Goal: Task Accomplishment & Management: Use online tool/utility

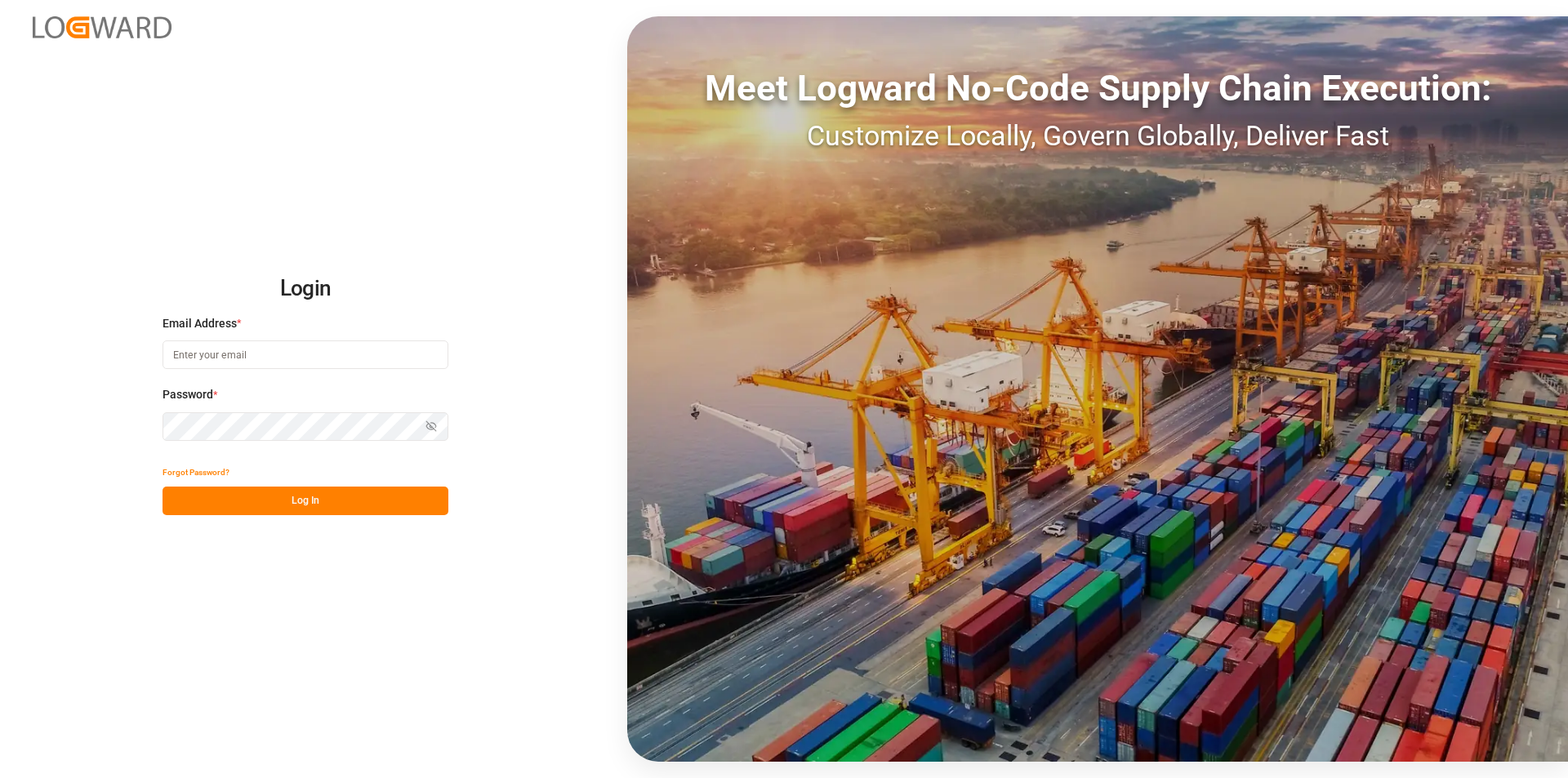
type input "[PERSON_NAME][EMAIL_ADDRESS][PERSON_NAME][DOMAIN_NAME]"
click at [327, 502] on button "Log In" at bounding box center [305, 501] width 286 height 29
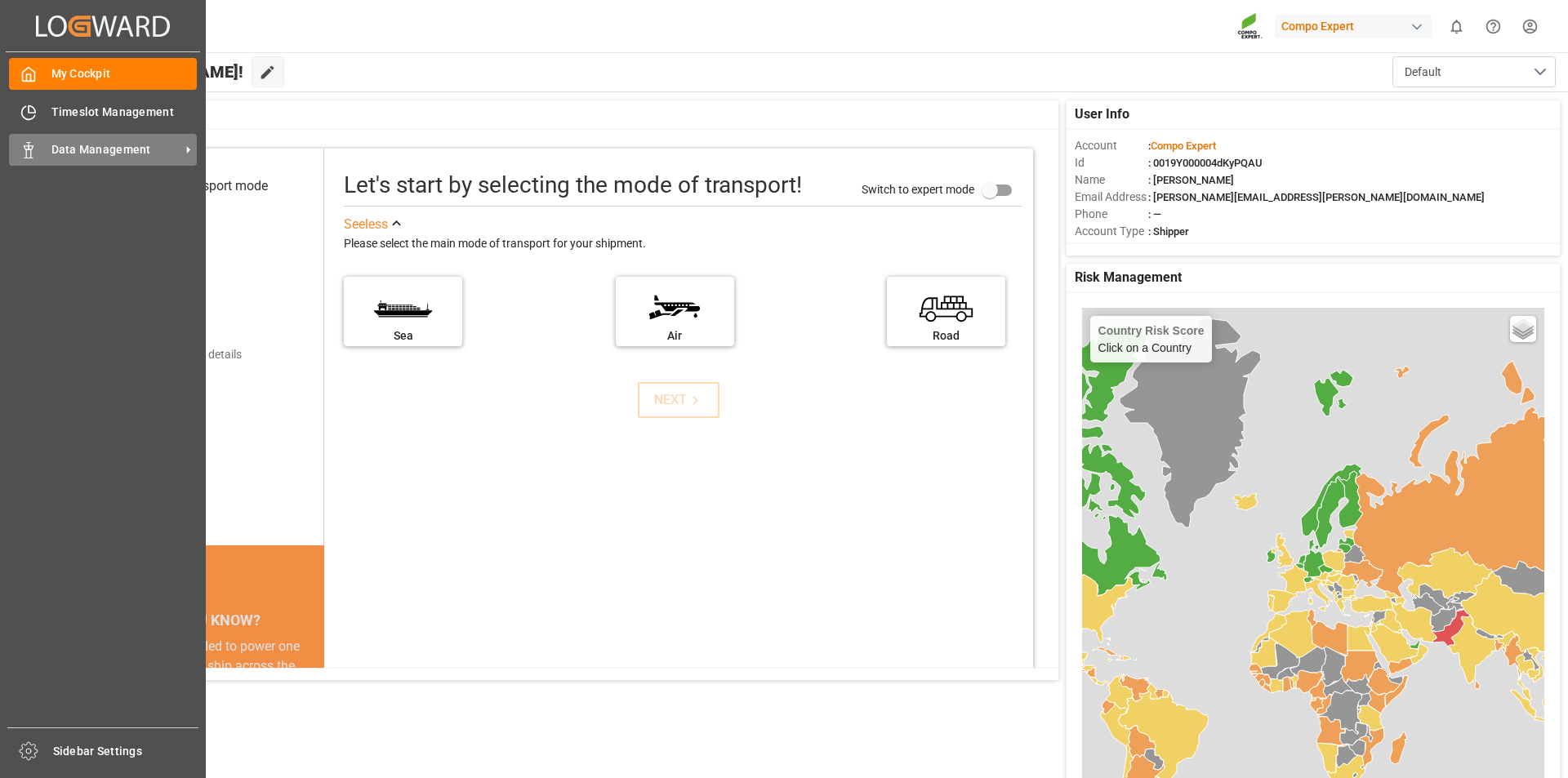
click at [64, 148] on span "Data Management" at bounding box center [116, 149] width 129 height 17
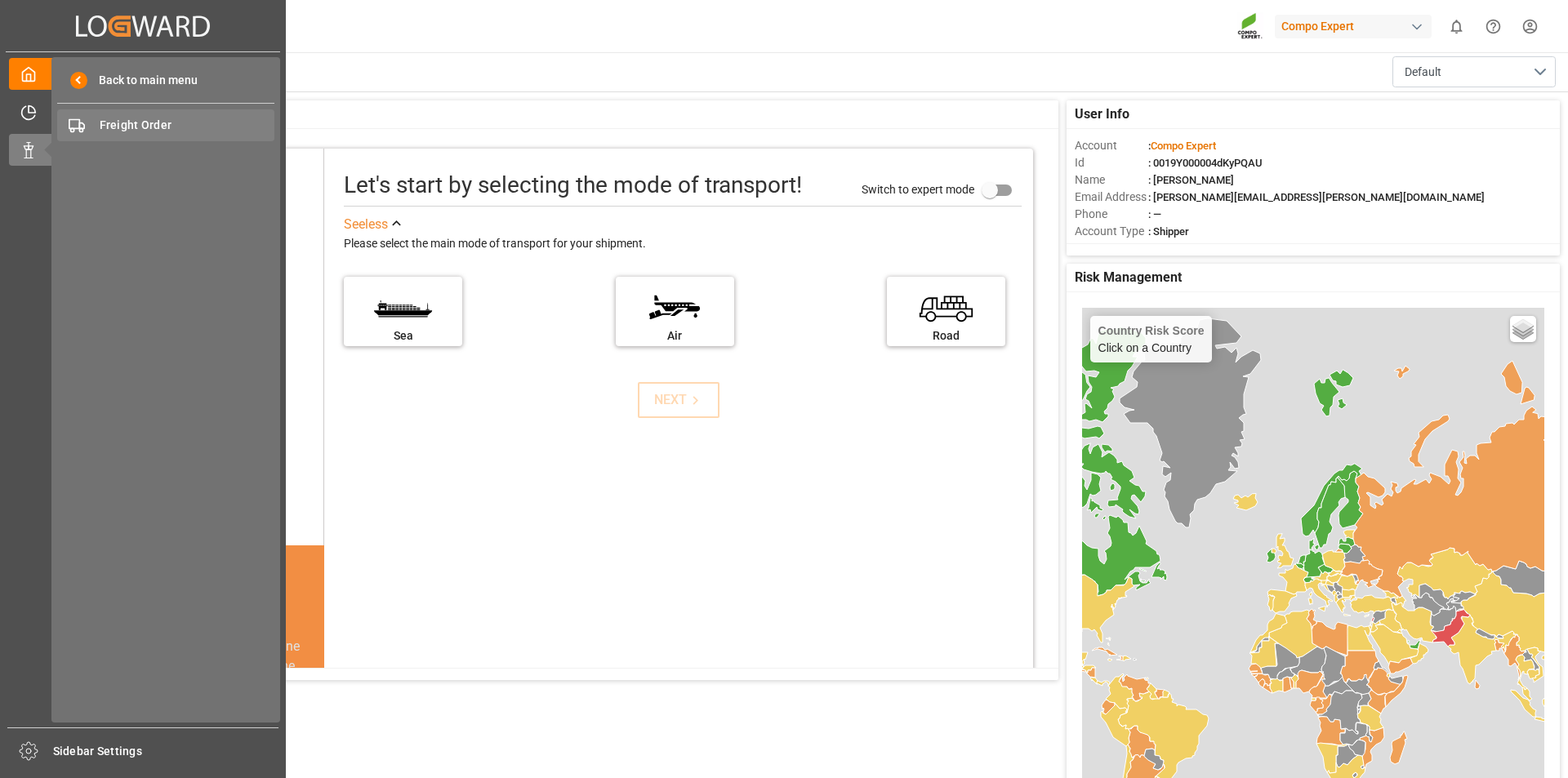
click at [160, 116] on span "Freight Order" at bounding box center [188, 125] width 175 height 17
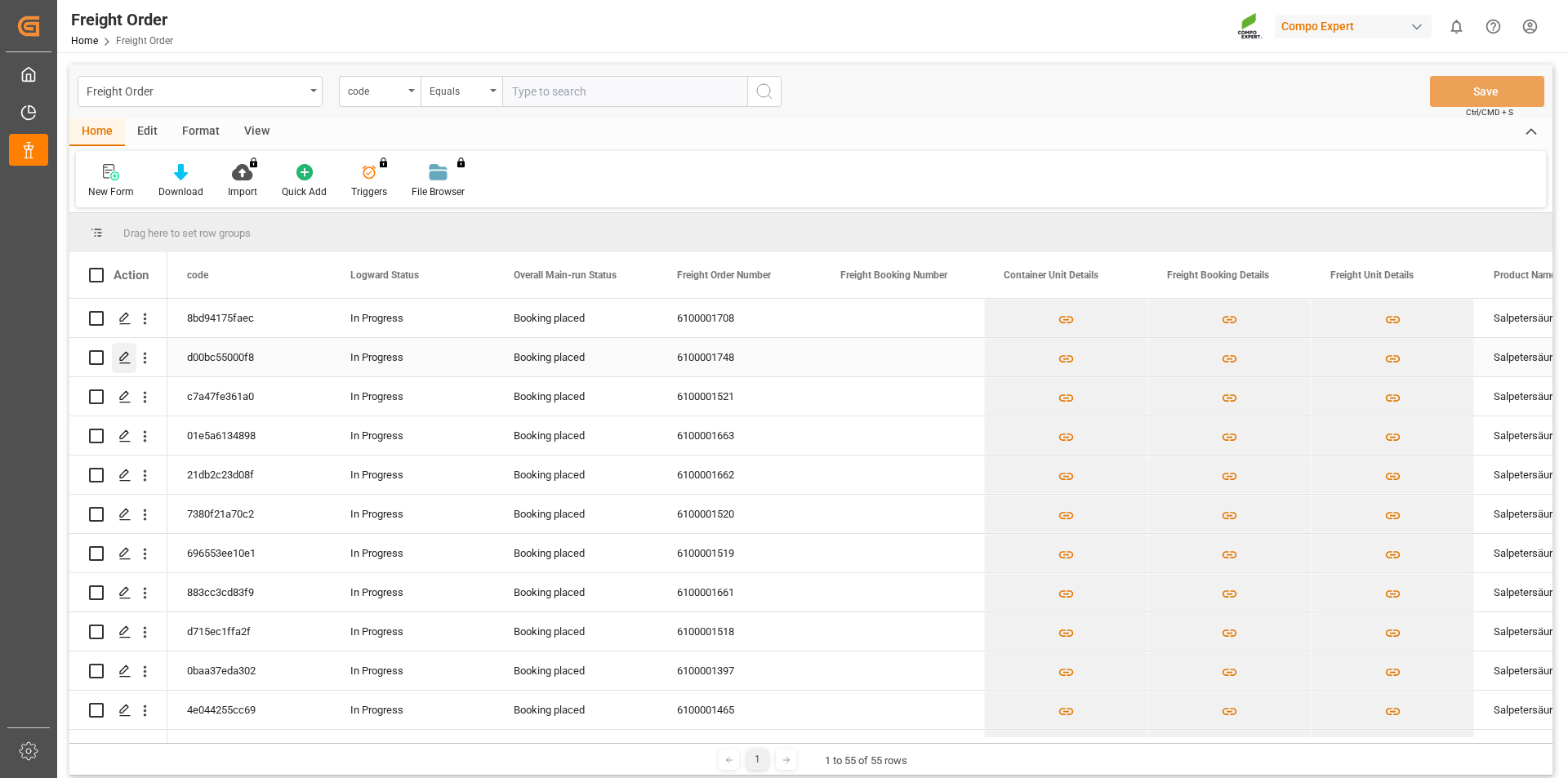
click at [123, 356] on icon "Press SPACE to select this row." at bounding box center [125, 357] width 13 height 13
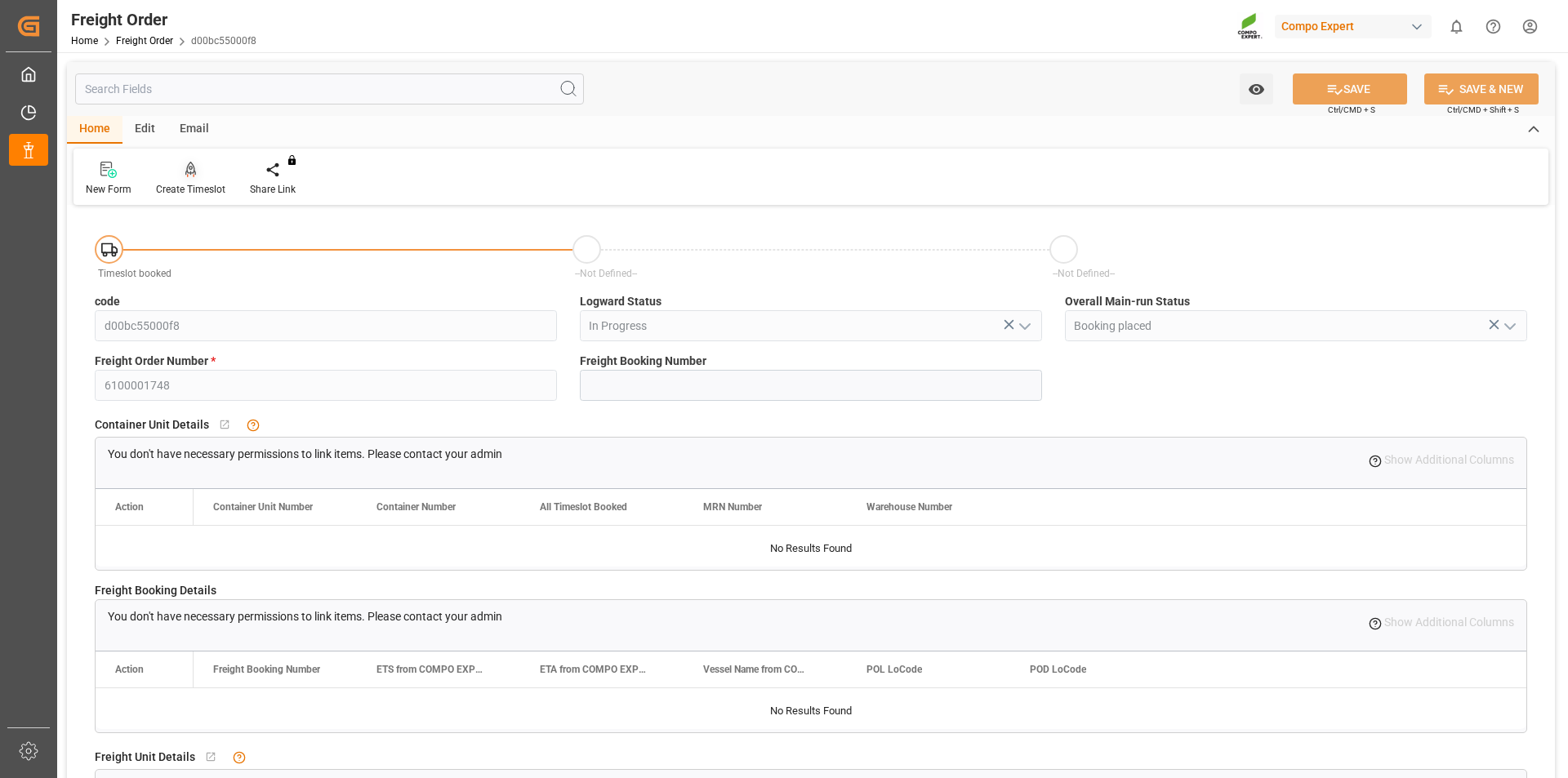
click at [189, 171] on icon at bounding box center [191, 170] width 11 height 16
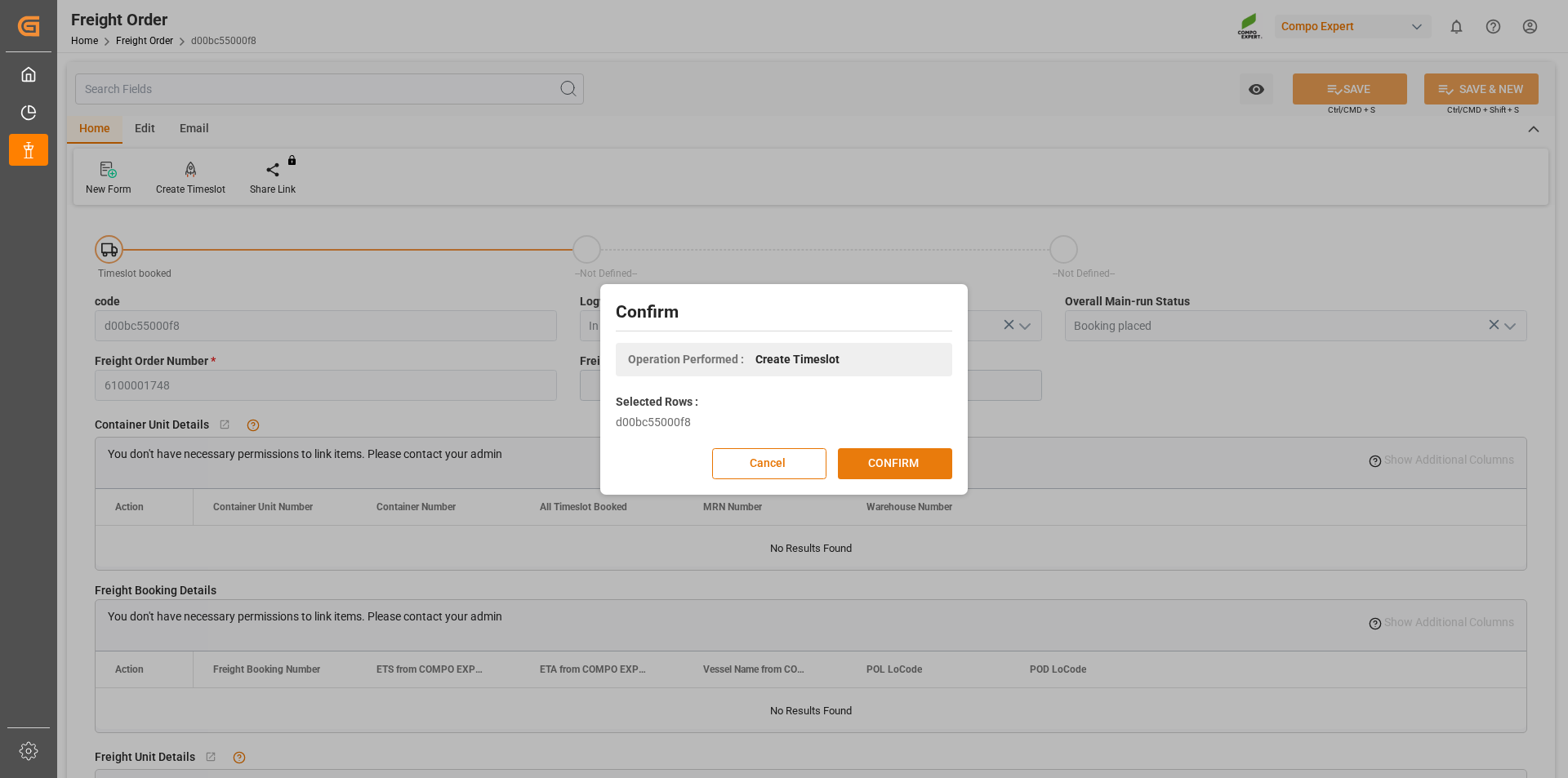
click at [883, 464] on button "CONFIRM" at bounding box center [894, 464] width 114 height 31
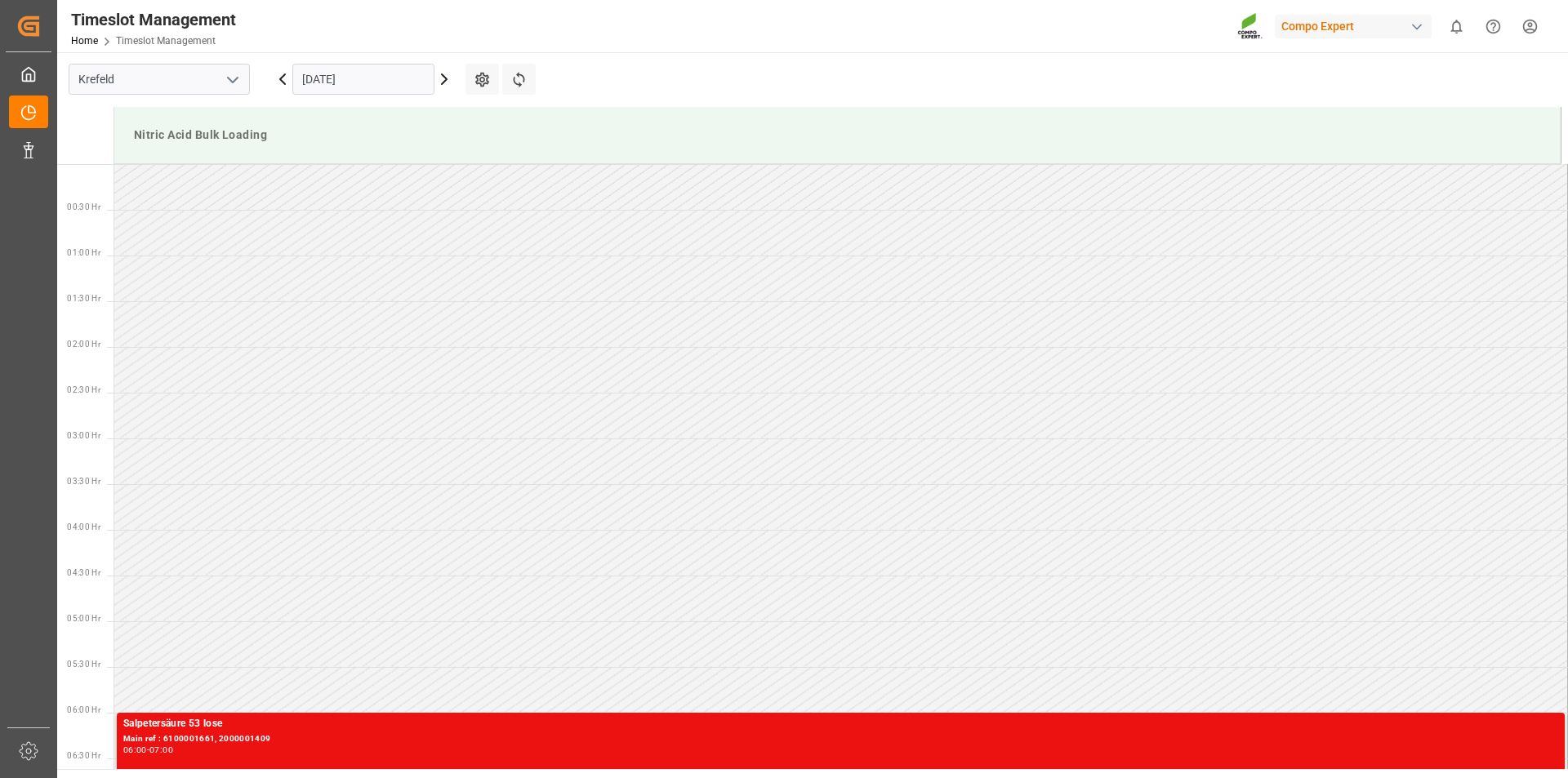
scroll to position [904, 0]
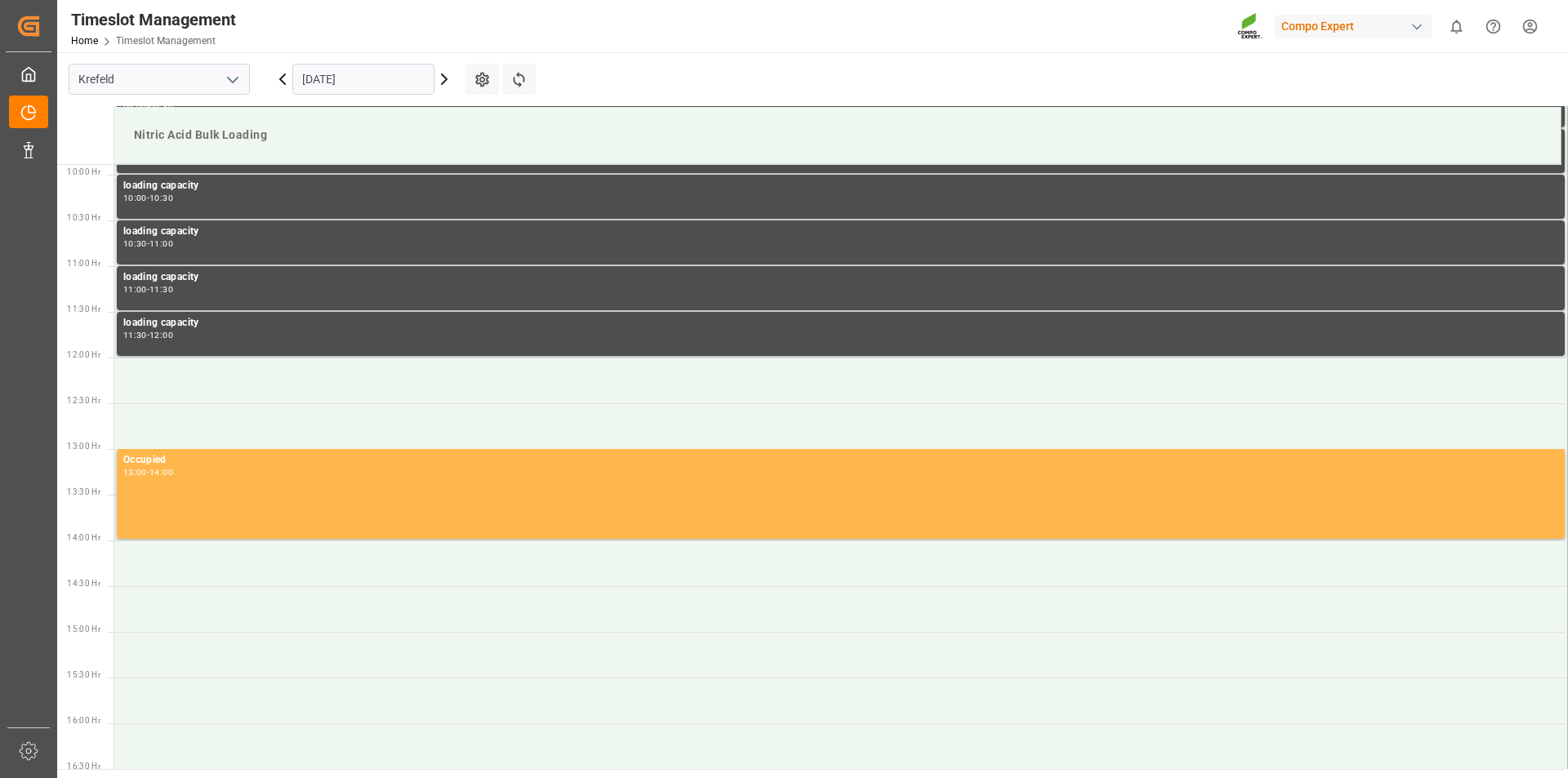
click at [443, 80] on icon at bounding box center [444, 80] width 20 height 20
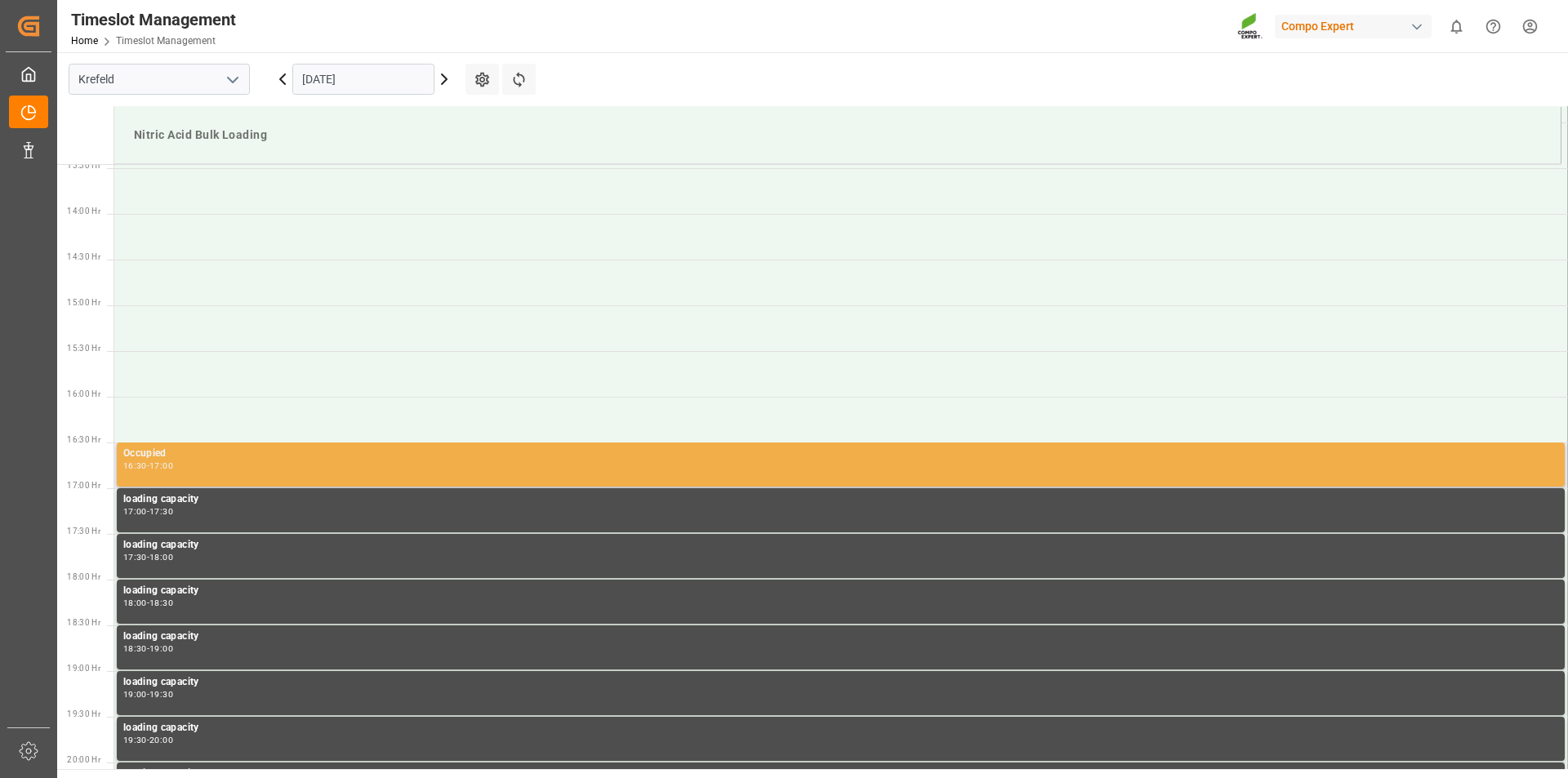
scroll to position [1313, 0]
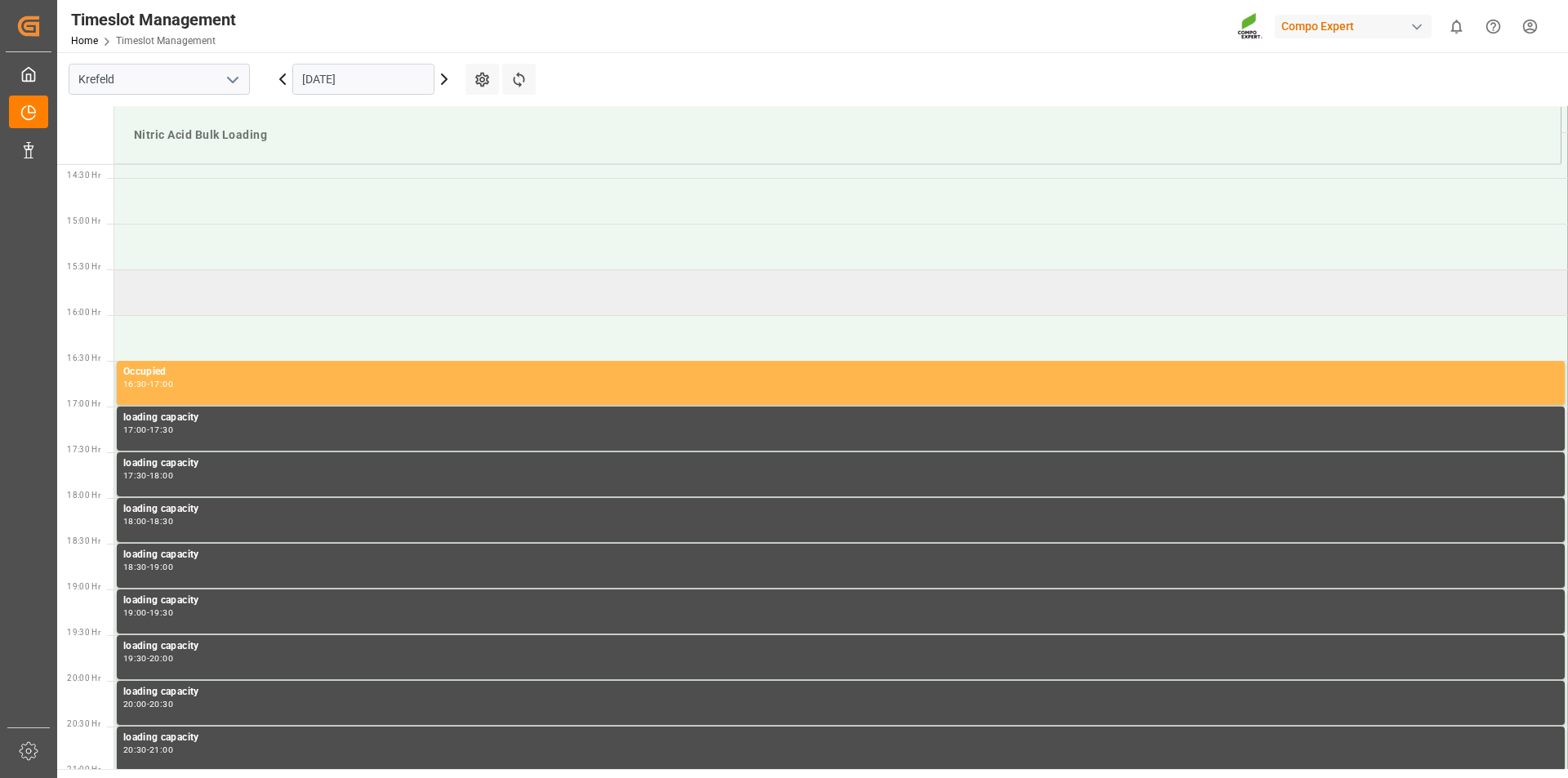
click at [175, 289] on td at bounding box center [840, 293] width 1453 height 46
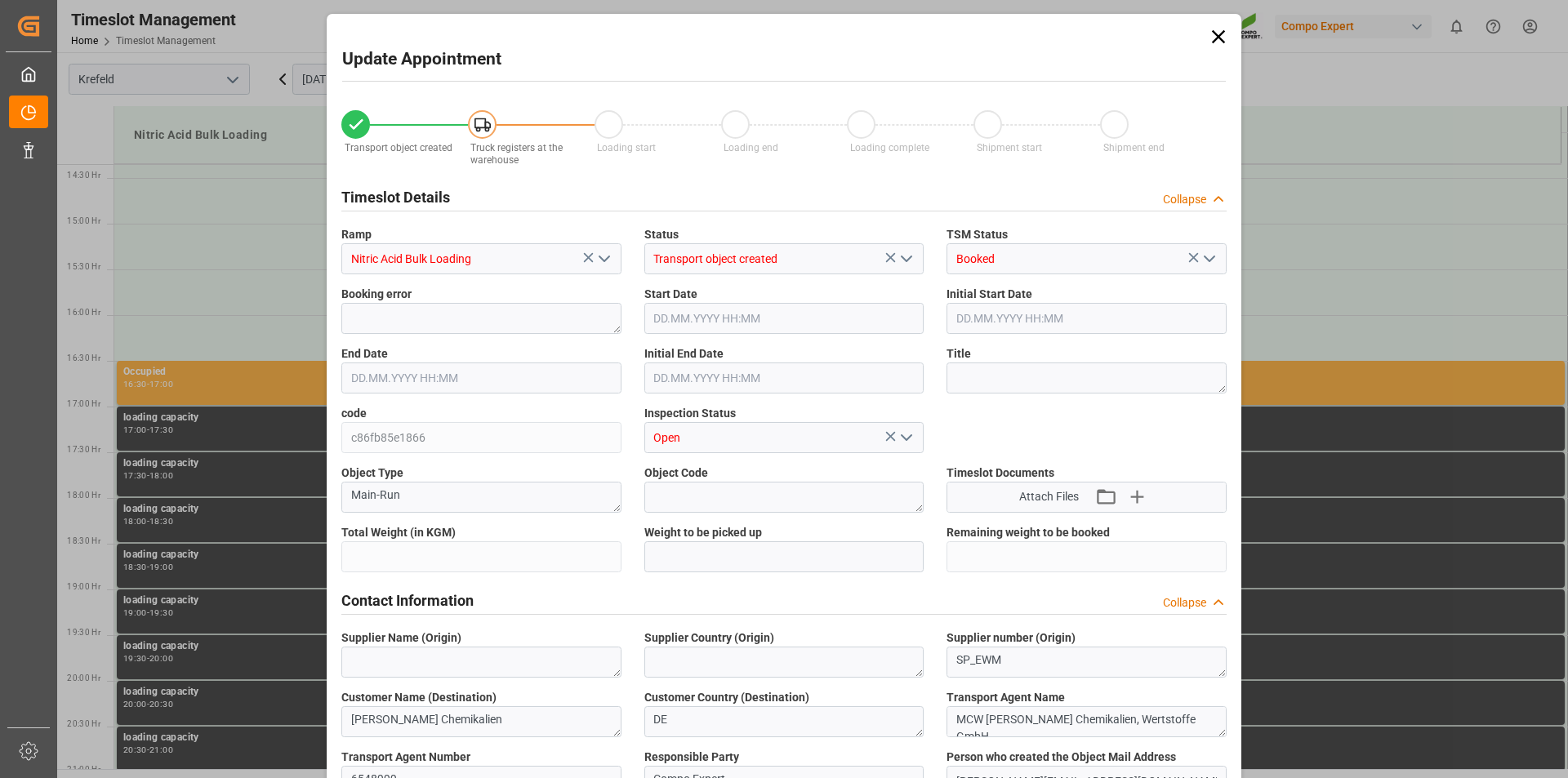
type input "25000"
type input "0"
type input "09.09.2025 15:30"
type input "09.09.2025 16:00"
type input "05.09.2025 14:37"
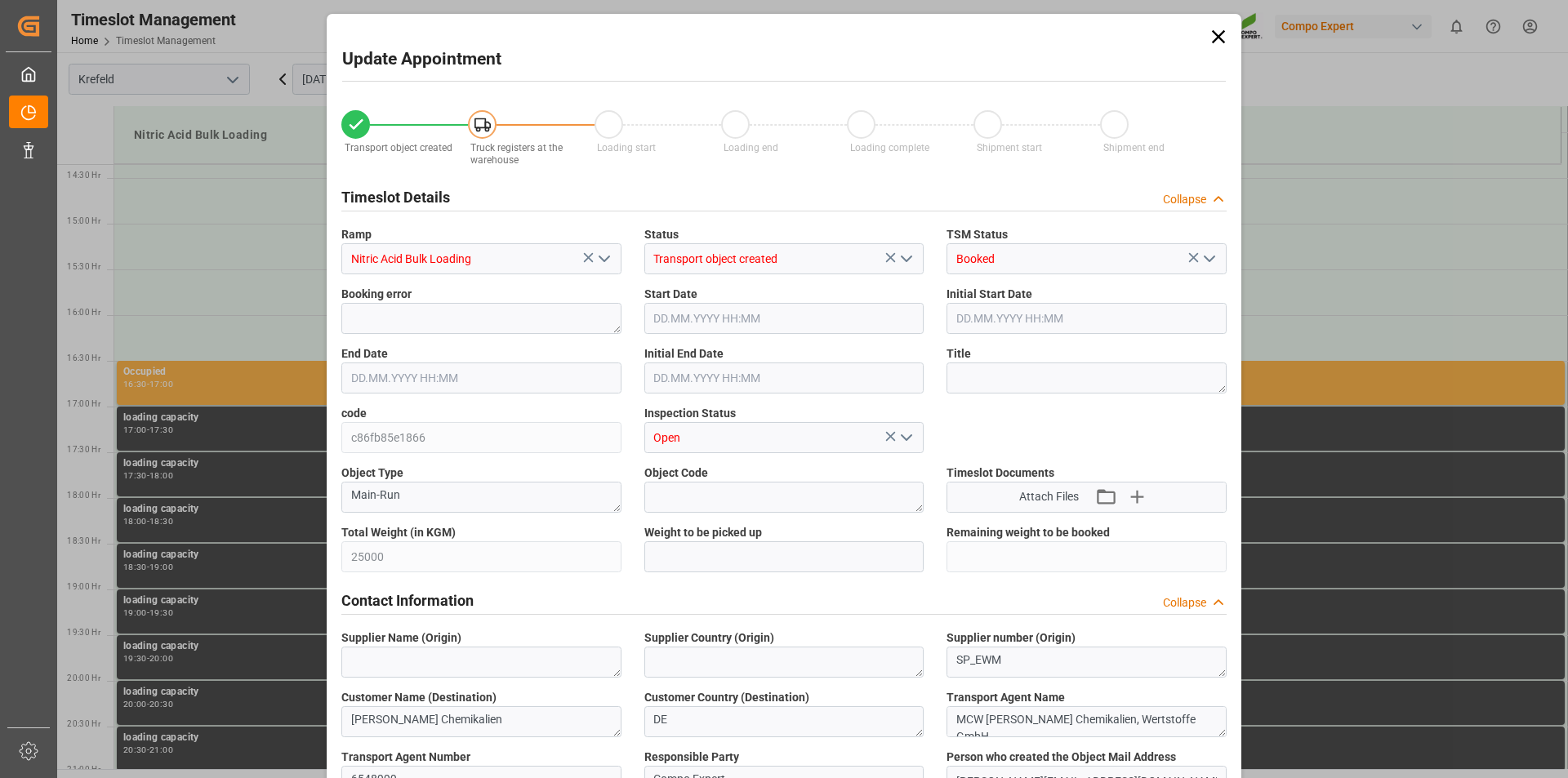
type input "08.09.2025 08:58"
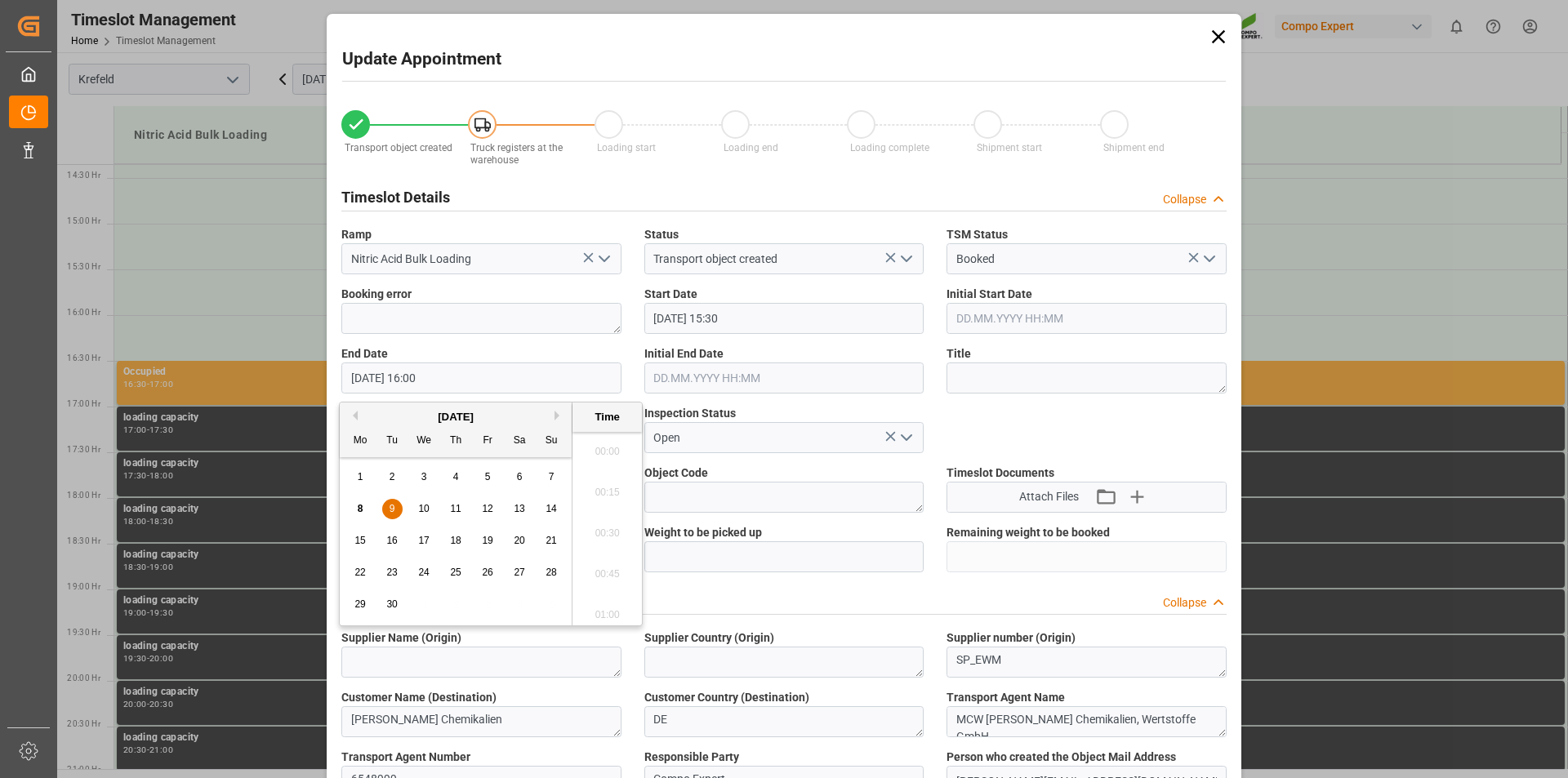
click at [453, 377] on input "09.09.2025 16:00" at bounding box center [481, 378] width 280 height 31
click at [391, 511] on span "9" at bounding box center [392, 509] width 6 height 11
click at [605, 607] on li "16:30" at bounding box center [607, 610] width 70 height 41
type input "09.09.2025 16:30"
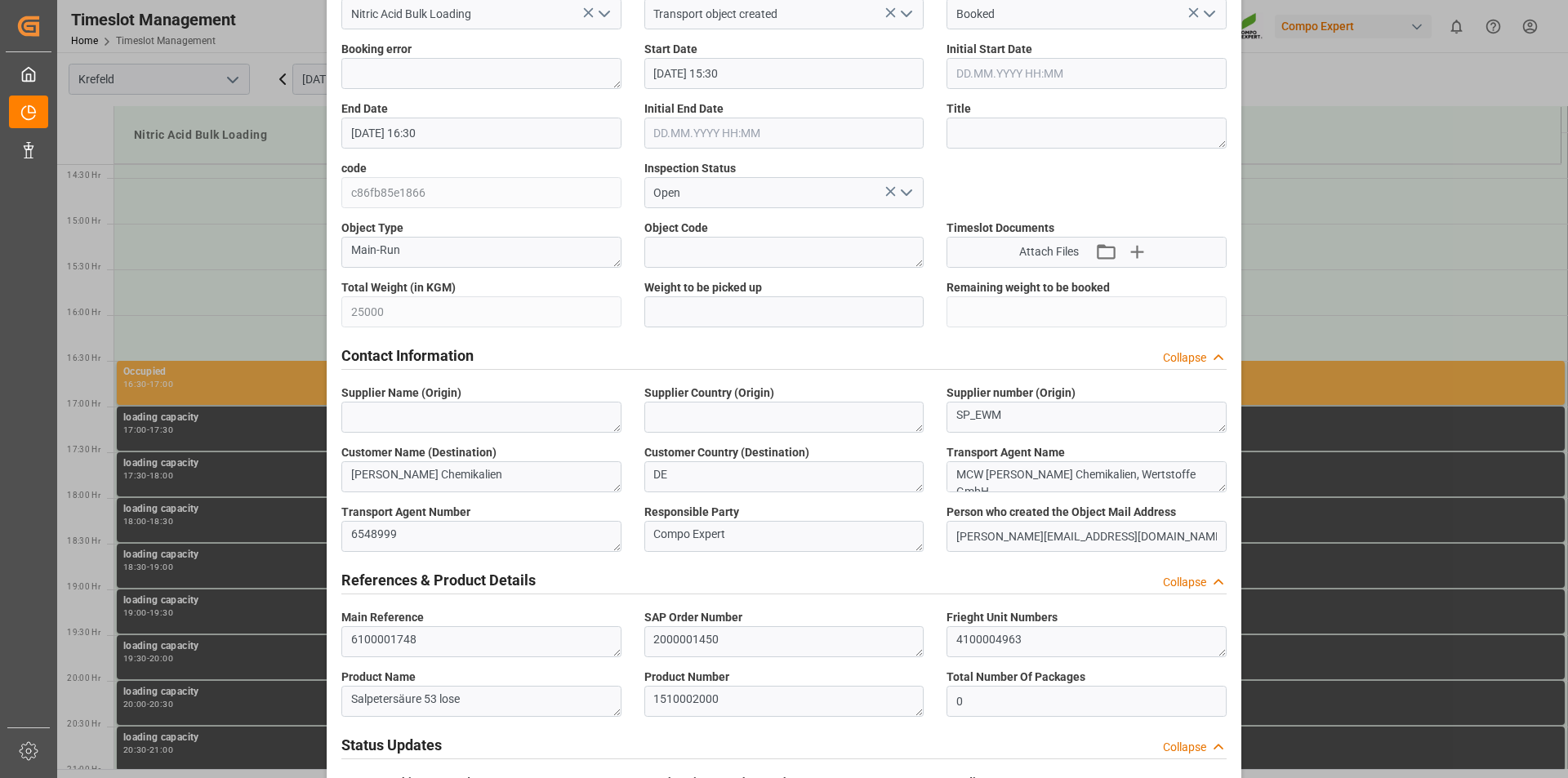
scroll to position [0, 0]
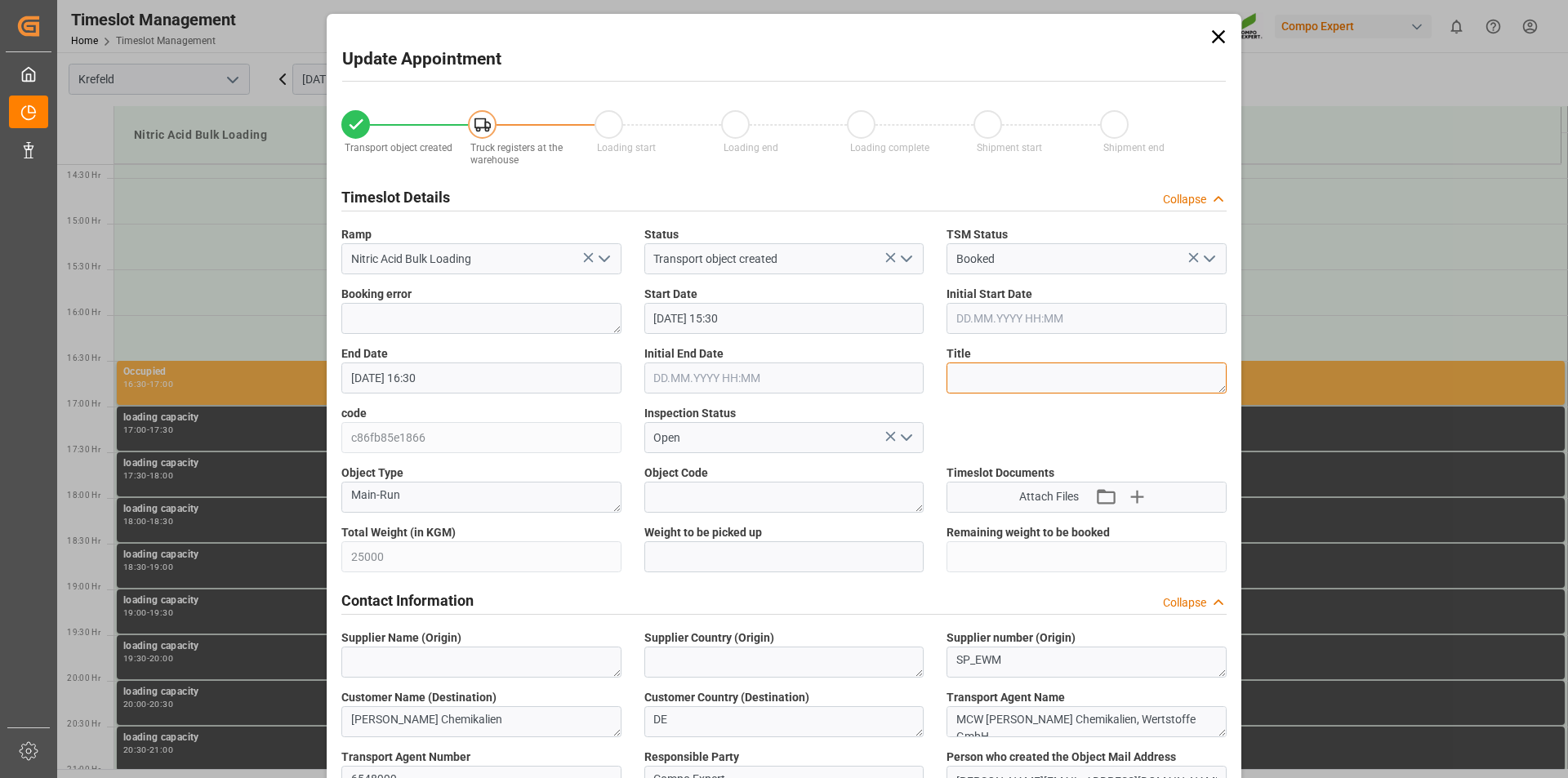
click at [1032, 375] on textarea at bounding box center [1087, 378] width 280 height 31
type textarea "163051"
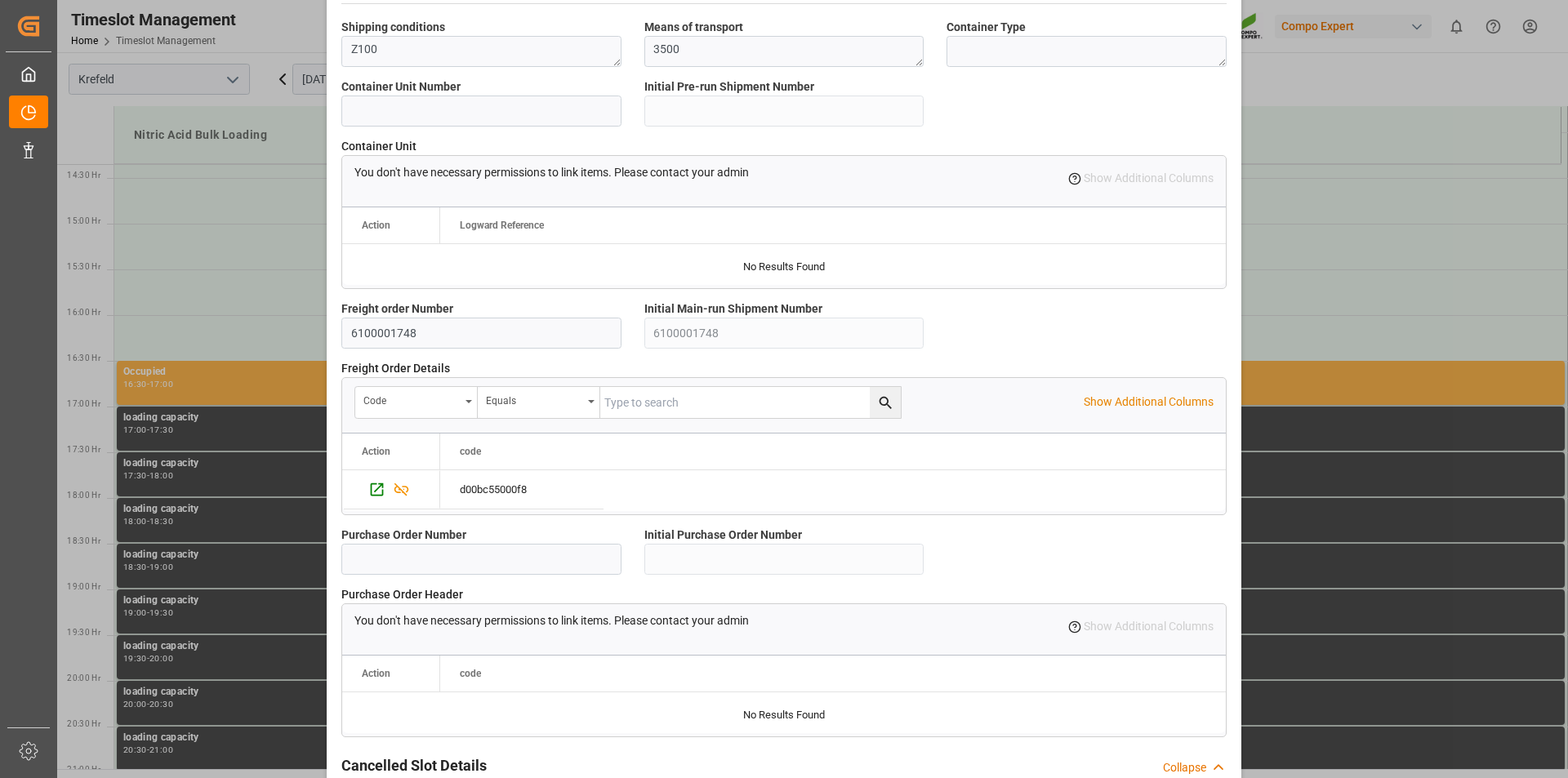
scroll to position [1373, 0]
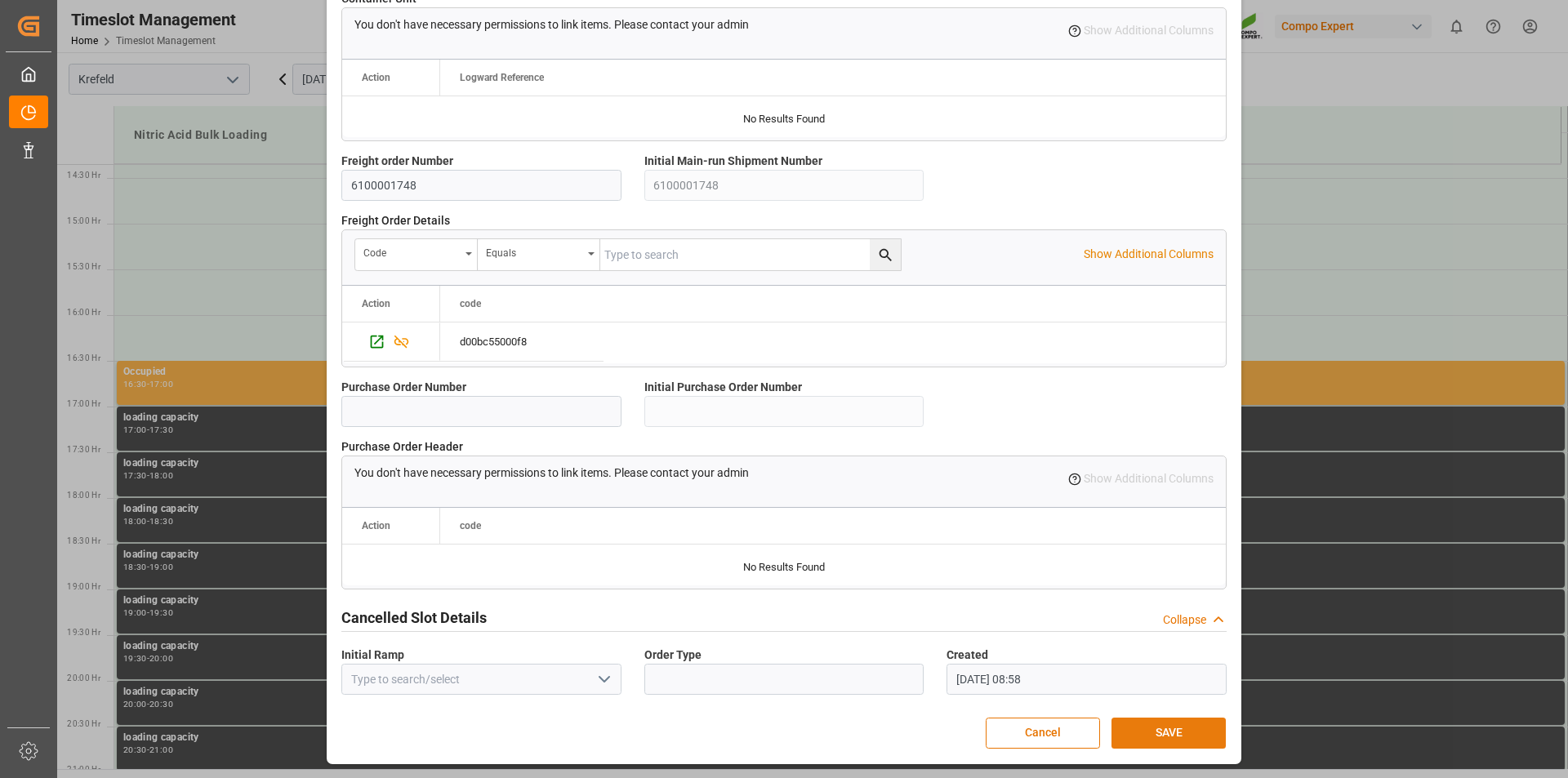
click at [1175, 734] on button "SAVE" at bounding box center [1168, 734] width 114 height 31
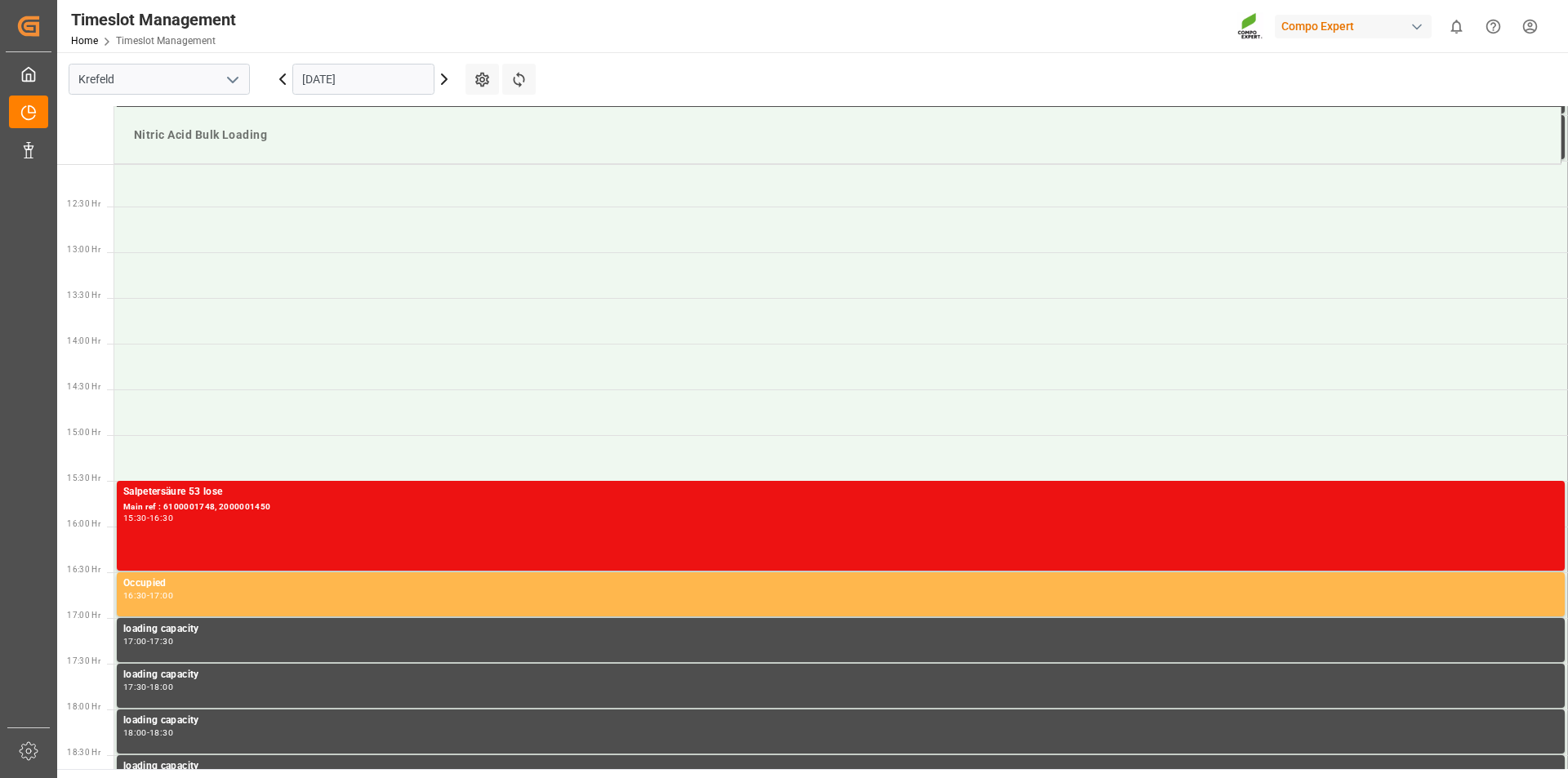
scroll to position [693, 0]
